Goal: Information Seeking & Learning: Learn about a topic

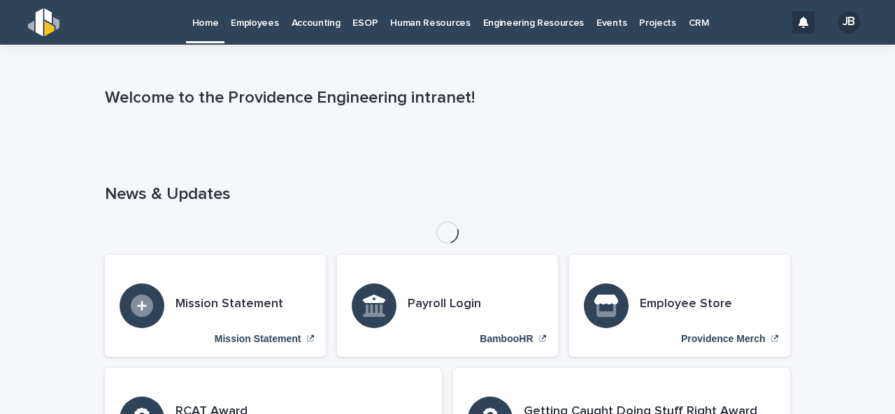
click at [511, 26] on p "Engineering Resources" at bounding box center [533, 14] width 101 height 29
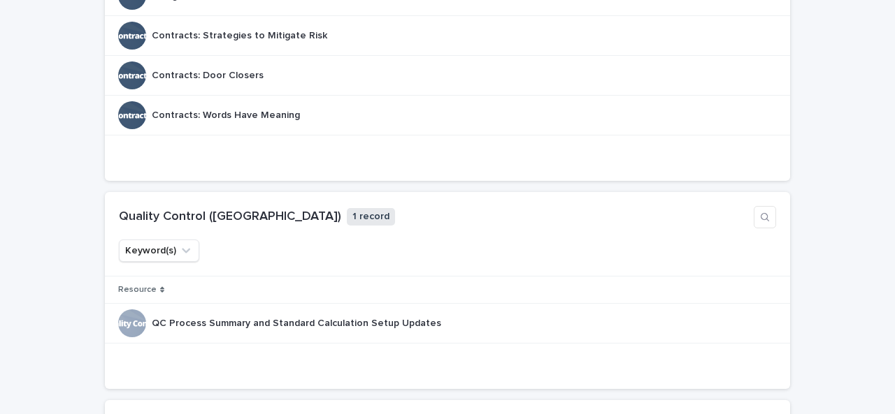
scroll to position [1048, 0]
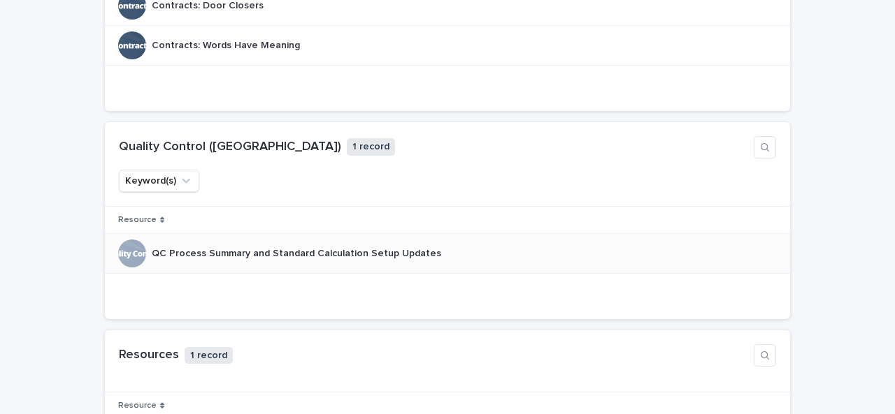
click at [289, 247] on p "QC Process Summary and Standard Calculation Setup Updates" at bounding box center [298, 252] width 292 height 15
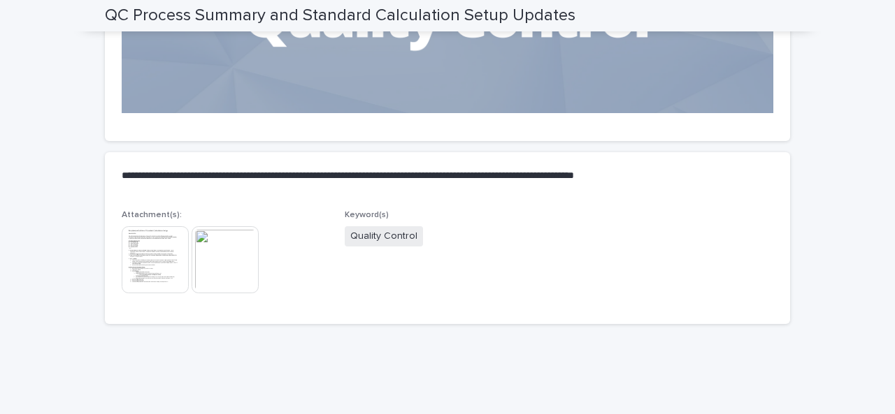
scroll to position [275, 0]
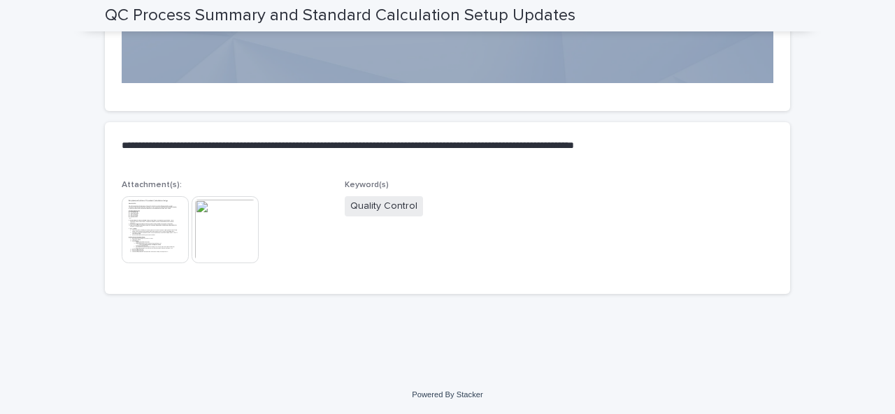
click at [162, 206] on img at bounding box center [155, 229] width 67 height 67
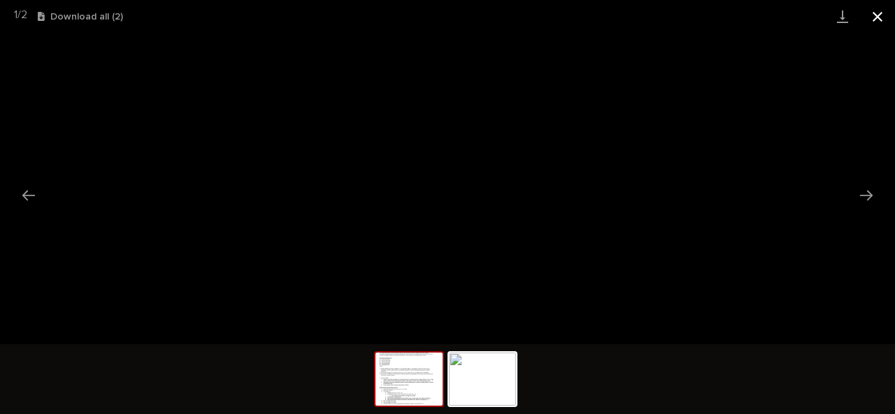
click at [883, 16] on button "Close gallery" at bounding box center [877, 16] width 35 height 33
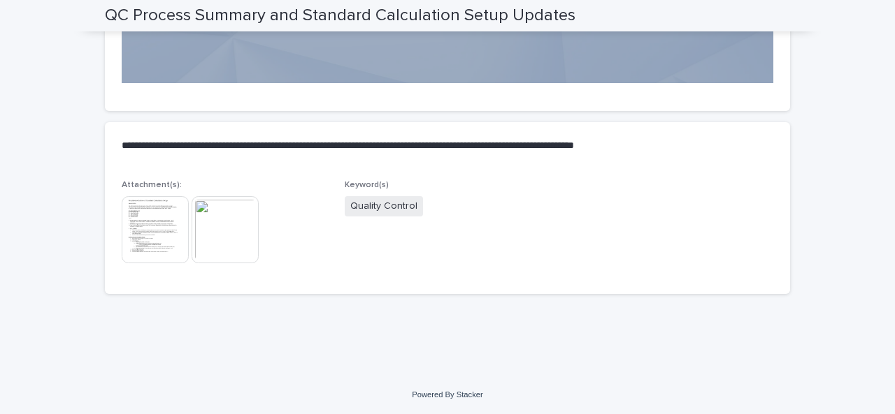
click at [224, 230] on img at bounding box center [224, 229] width 67 height 67
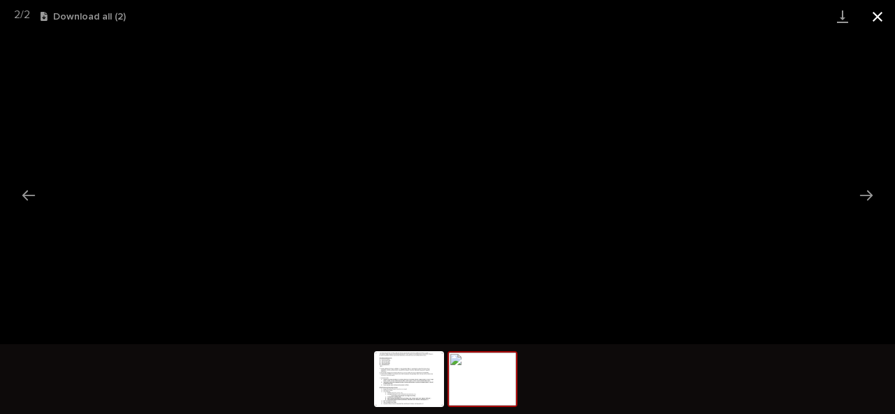
click at [879, 22] on button "Close gallery" at bounding box center [877, 16] width 35 height 33
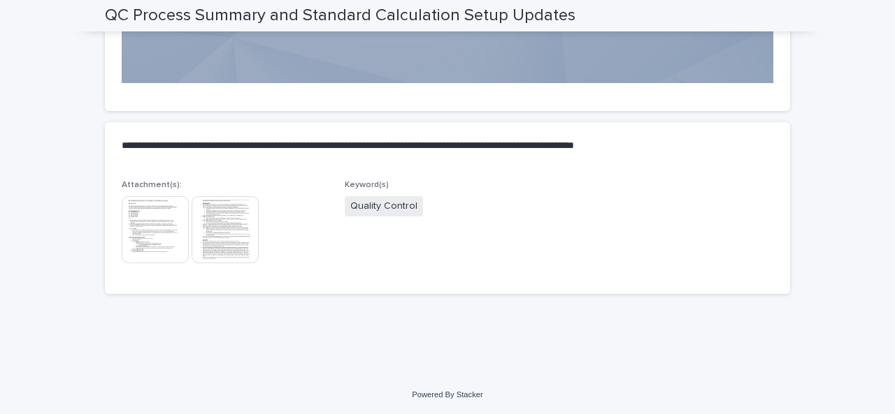
click at [215, 228] on img at bounding box center [224, 229] width 67 height 67
